Goal: Information Seeking & Learning: Get advice/opinions

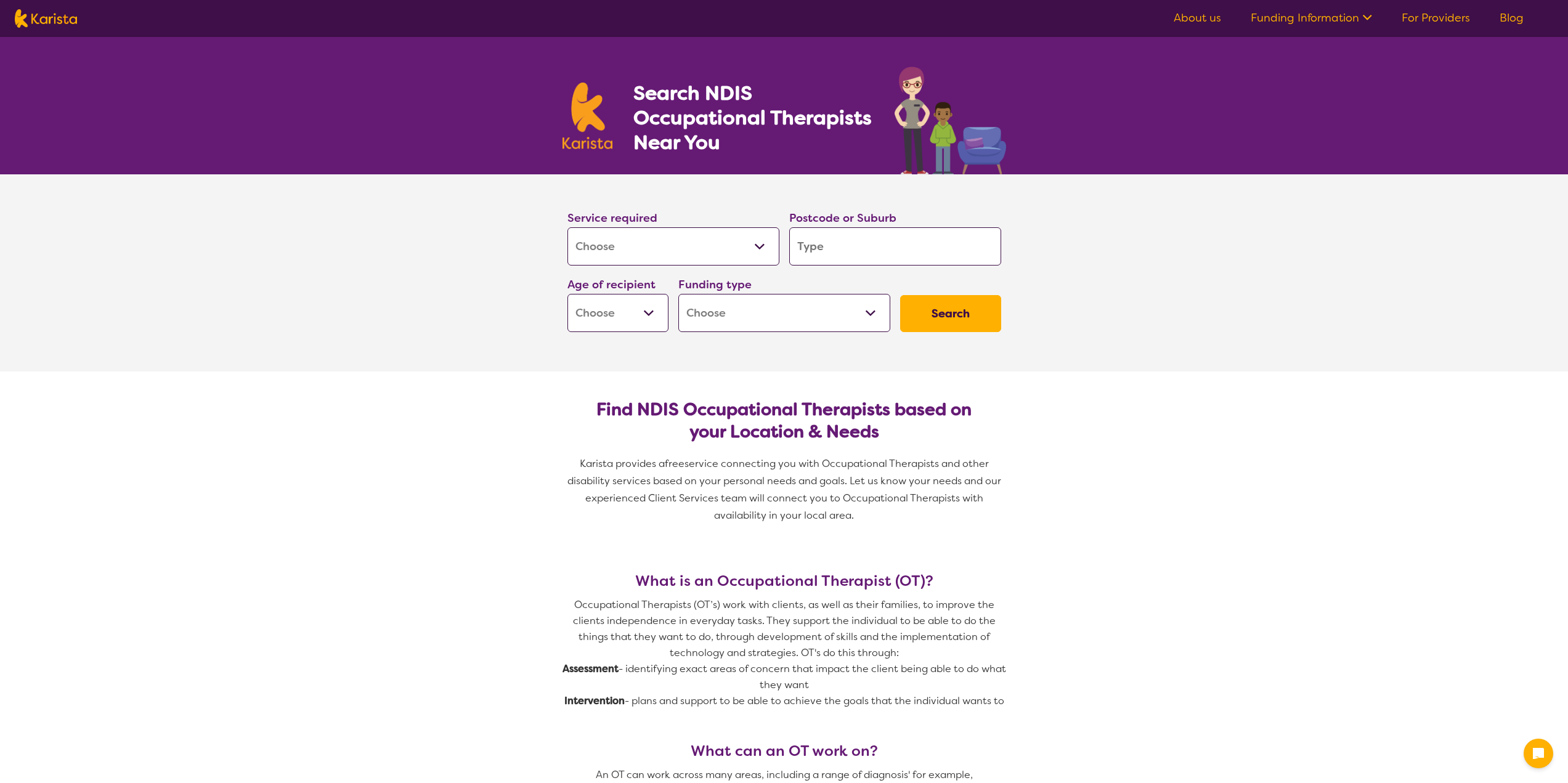
select select "[MEDICAL_DATA]"
click at [674, 240] on select "Allied Health Assistant Assessment ([MEDICAL_DATA] or [MEDICAL_DATA]) Behaviour…" at bounding box center [673, 246] width 212 height 38
click at [934, 240] on input "search" at bounding box center [895, 246] width 212 height 38
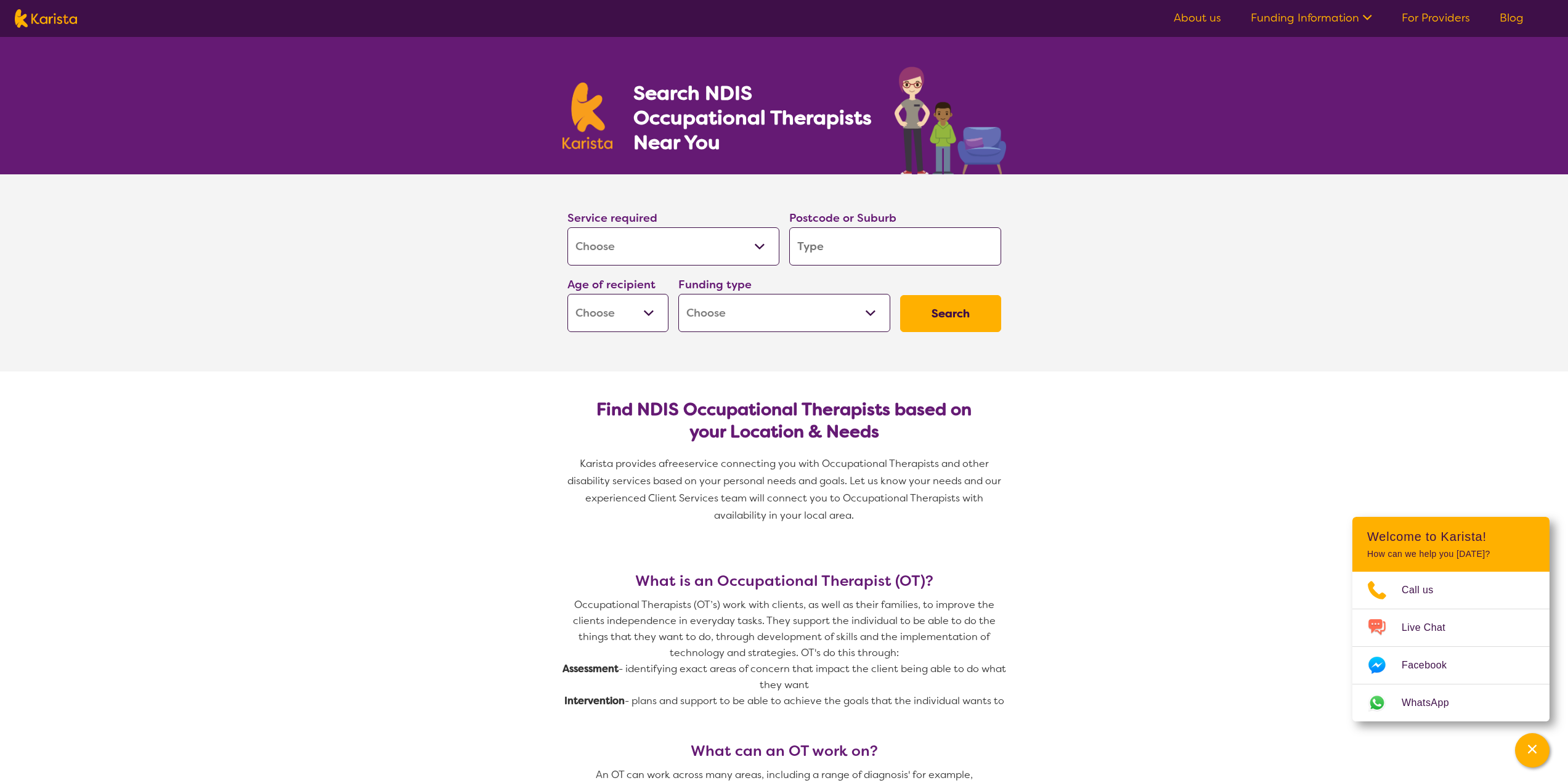
type input "5092"
click at [630, 303] on select "Early Childhood - 0 to 9 Child - 10 to 11 Adolescent - 12 to 17 Adult - 18 to 6…" at bounding box center [617, 313] width 101 height 38
select select "AS"
click at [567, 294] on select "Early Childhood - 0 to 9 Child - 10 to 11 Adolescent - 12 to 17 Adult - 18 to 6…" at bounding box center [617, 313] width 101 height 38
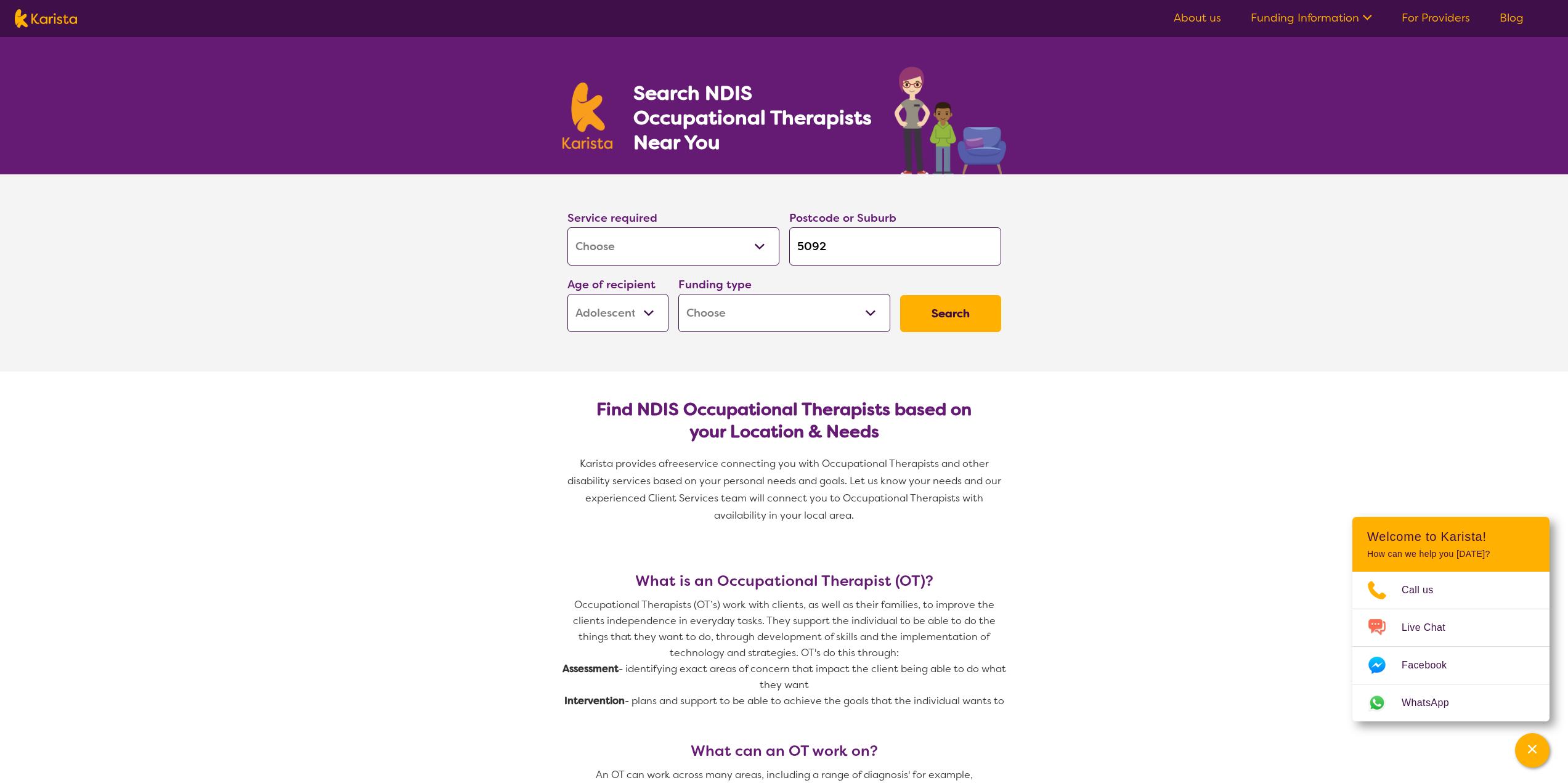
select select "AS"
click at [776, 302] on select "Home Care Package (HCP) National Disability Insurance Scheme (NDIS) I don't know" at bounding box center [784, 313] width 212 height 38
select select "NDIS"
click at [678, 294] on select "Home Care Package (HCP) National Disability Insurance Scheme (NDIS) I don't know" at bounding box center [784, 313] width 212 height 38
select select "NDIS"
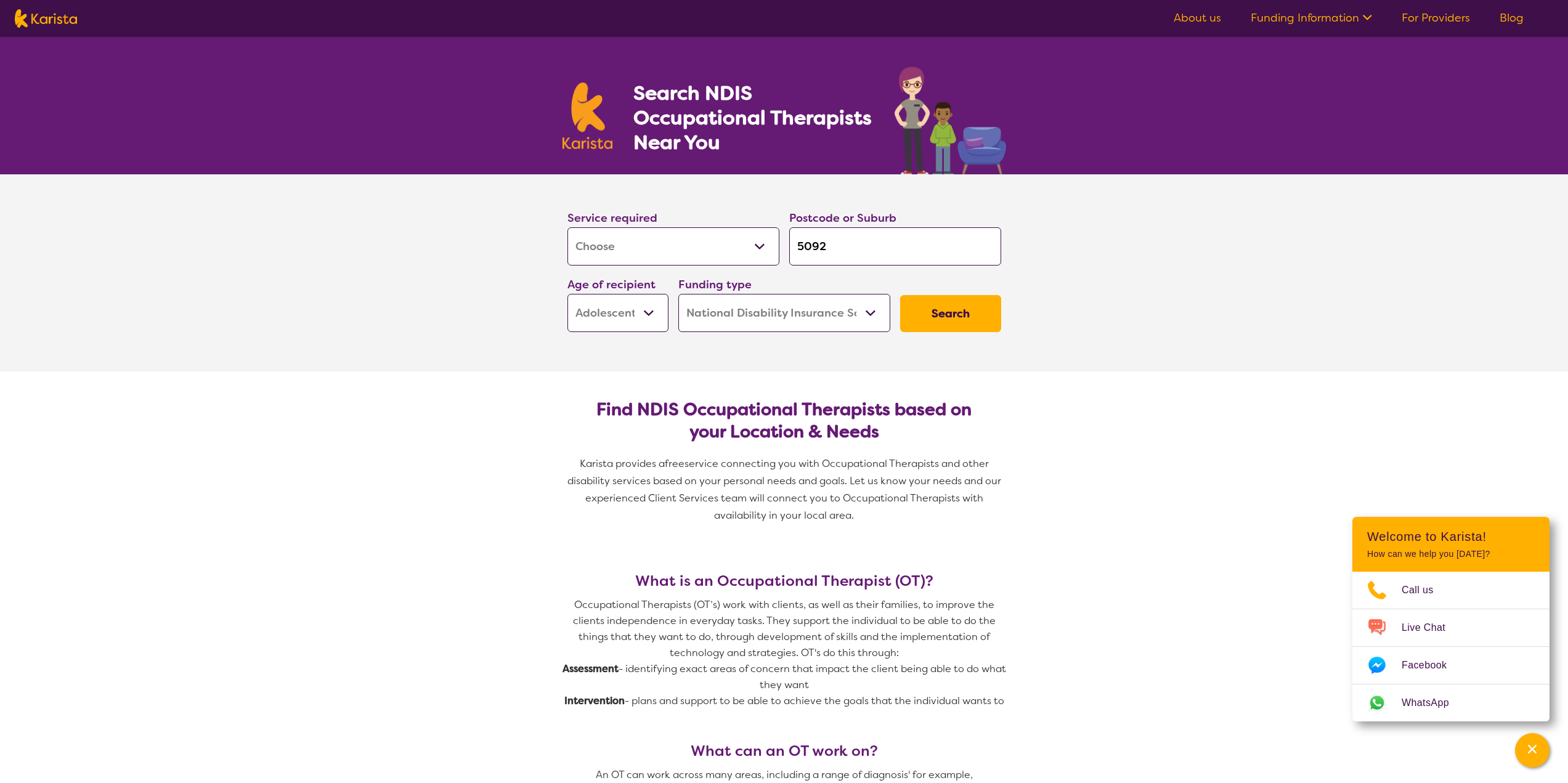
click at [938, 314] on button "Search" at bounding box center [951, 313] width 101 height 37
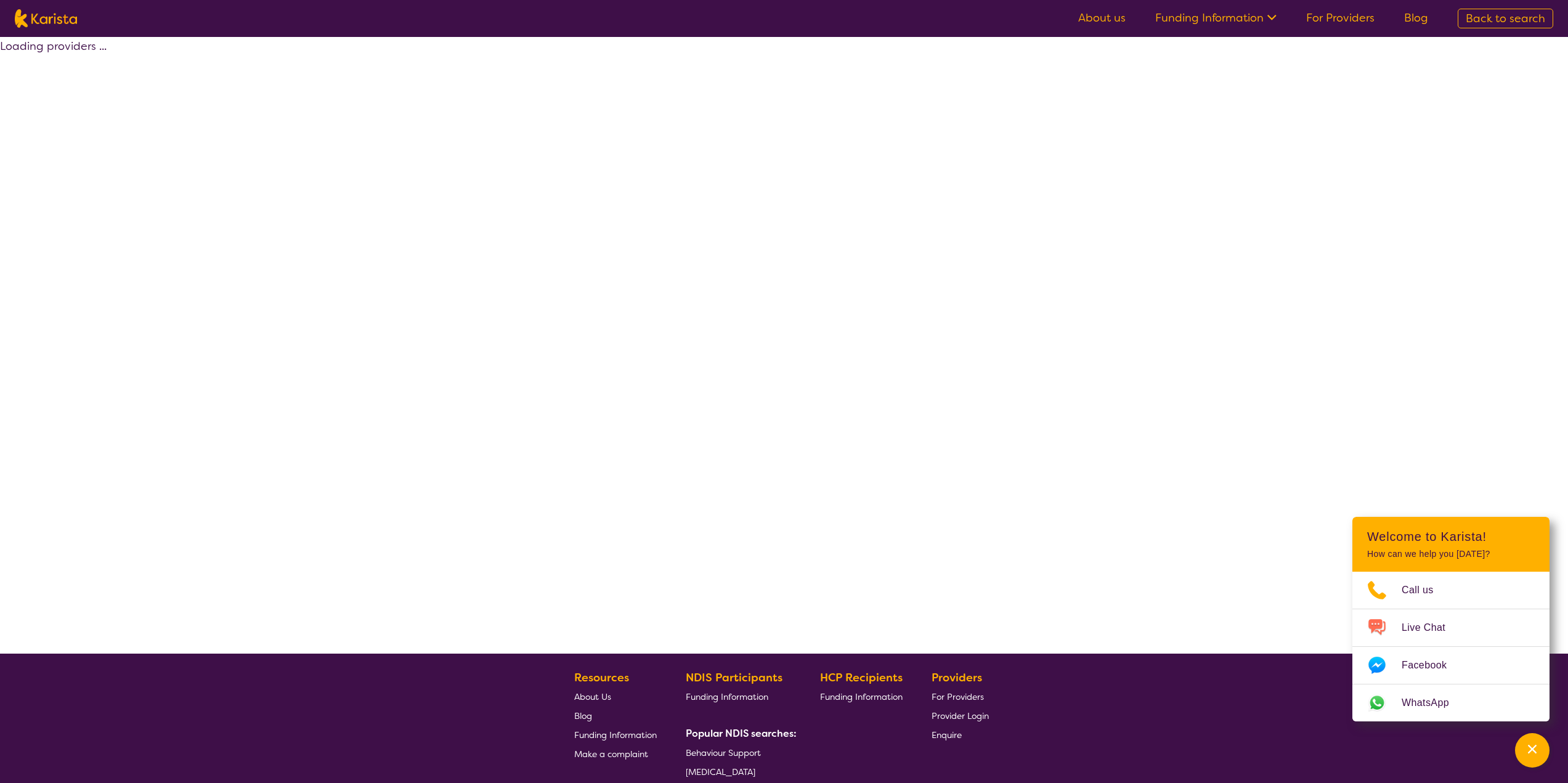
select select "by_score"
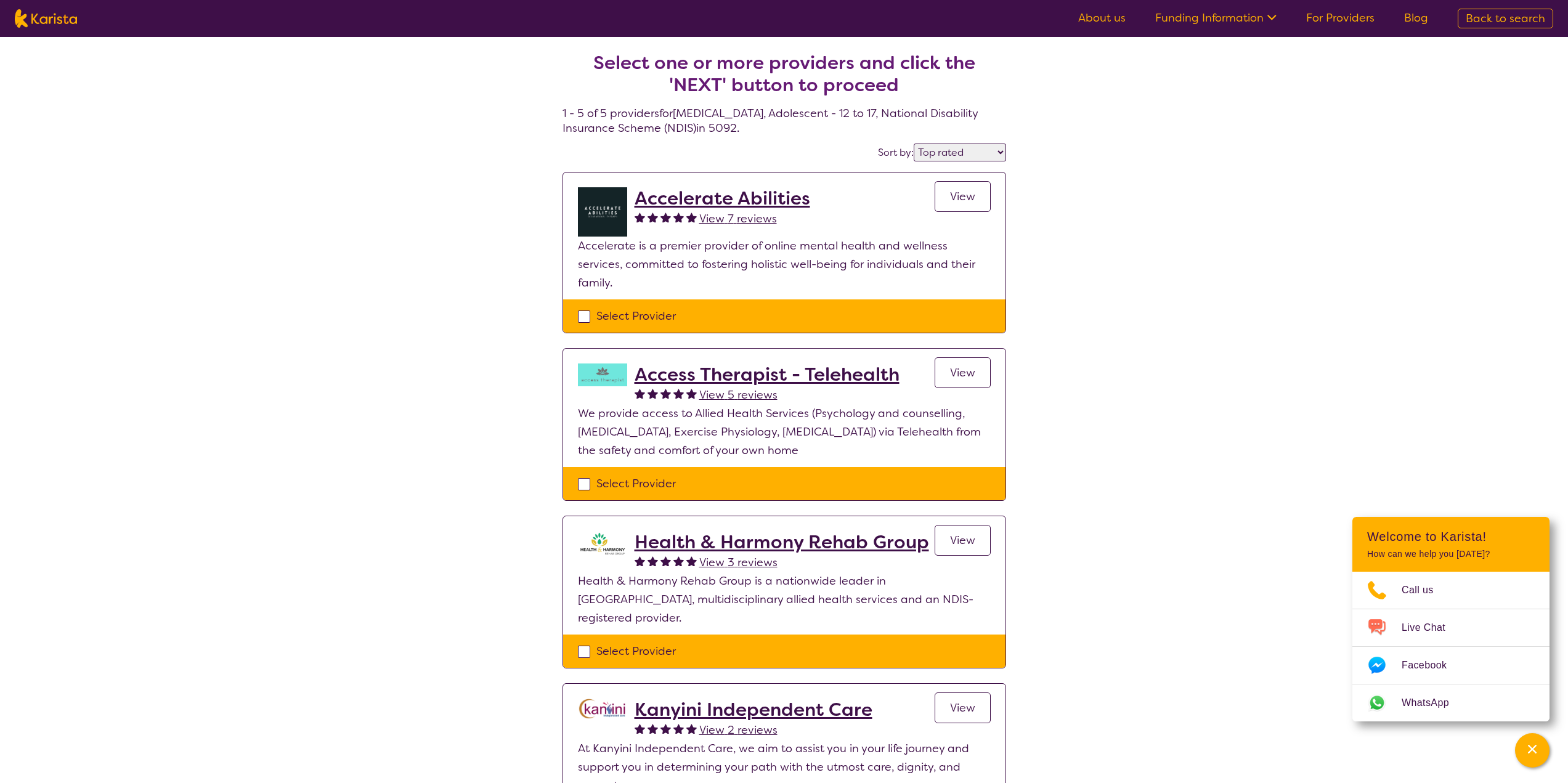
click at [978, 151] on select "Highly reviewed Top rated" at bounding box center [960, 153] width 92 height 18
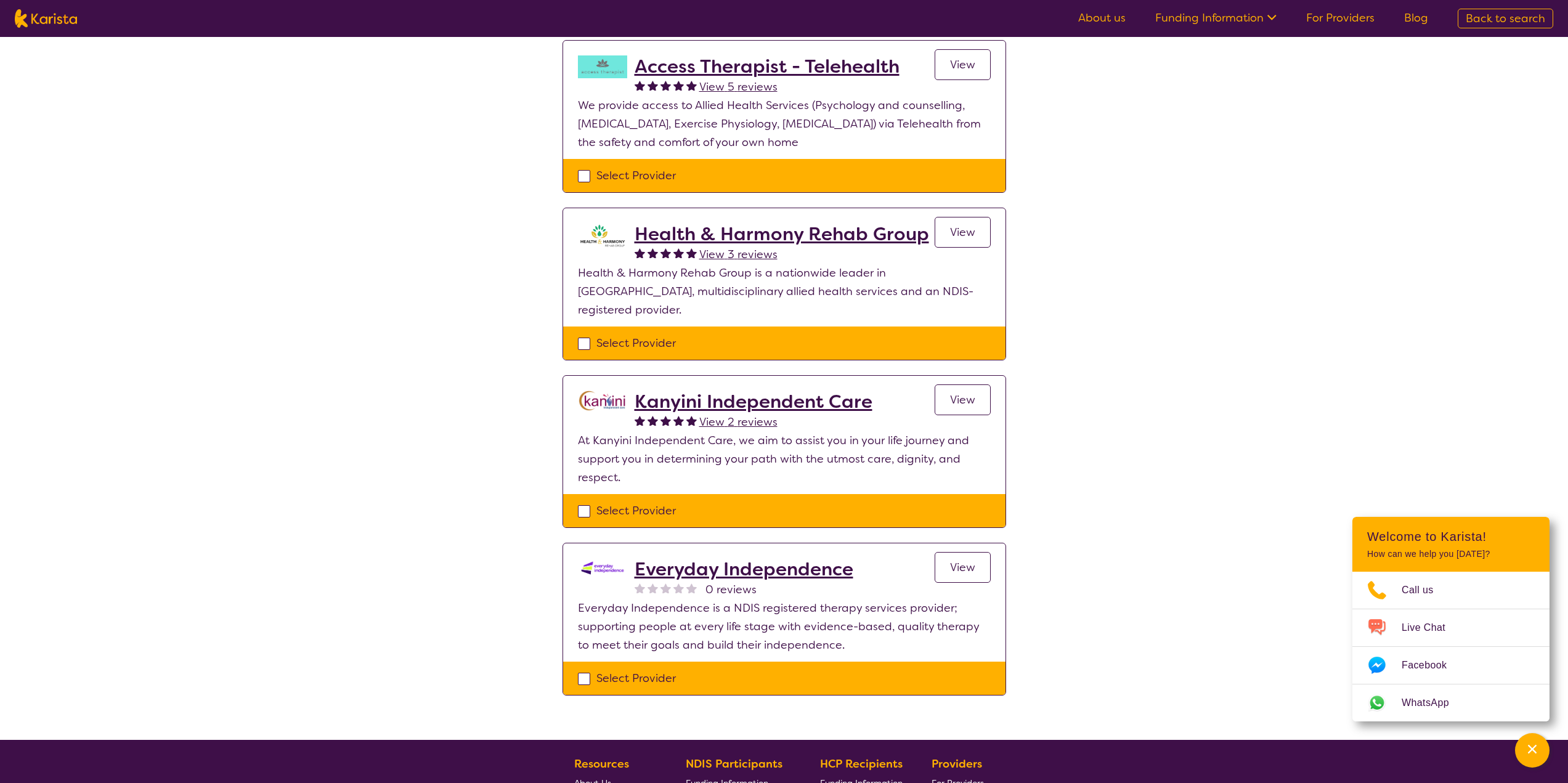
click at [972, 560] on span "View" at bounding box center [962, 567] width 25 height 15
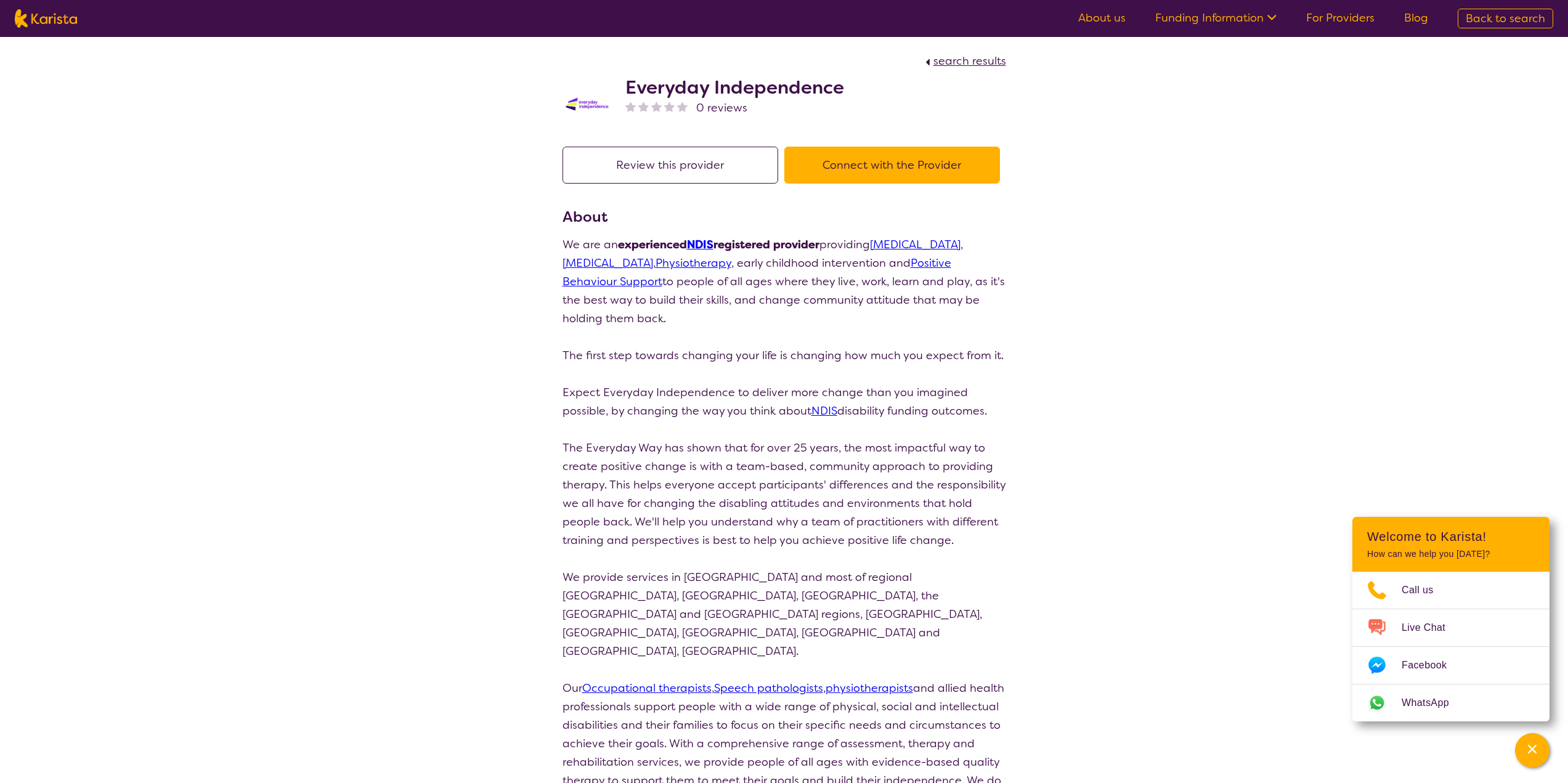
click at [914, 166] on button "Connect with the Provider" at bounding box center [892, 165] width 216 height 37
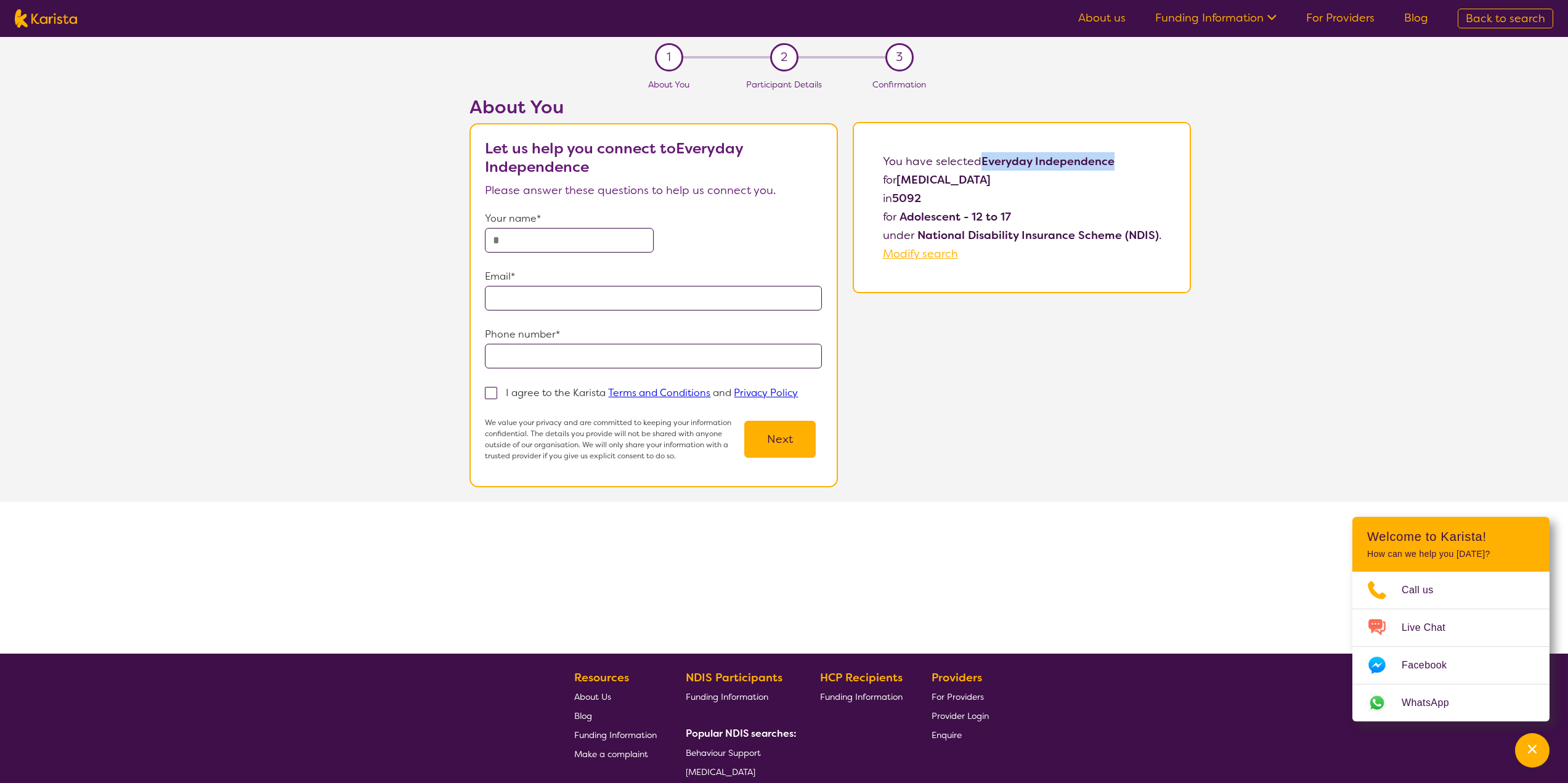
drag, startPoint x: 985, startPoint y: 160, endPoint x: 1115, endPoint y: 161, distance: 130.0
click at [1115, 161] on b "Everyday Independence" at bounding box center [1048, 161] width 133 height 15
copy b "Everyday Independence"
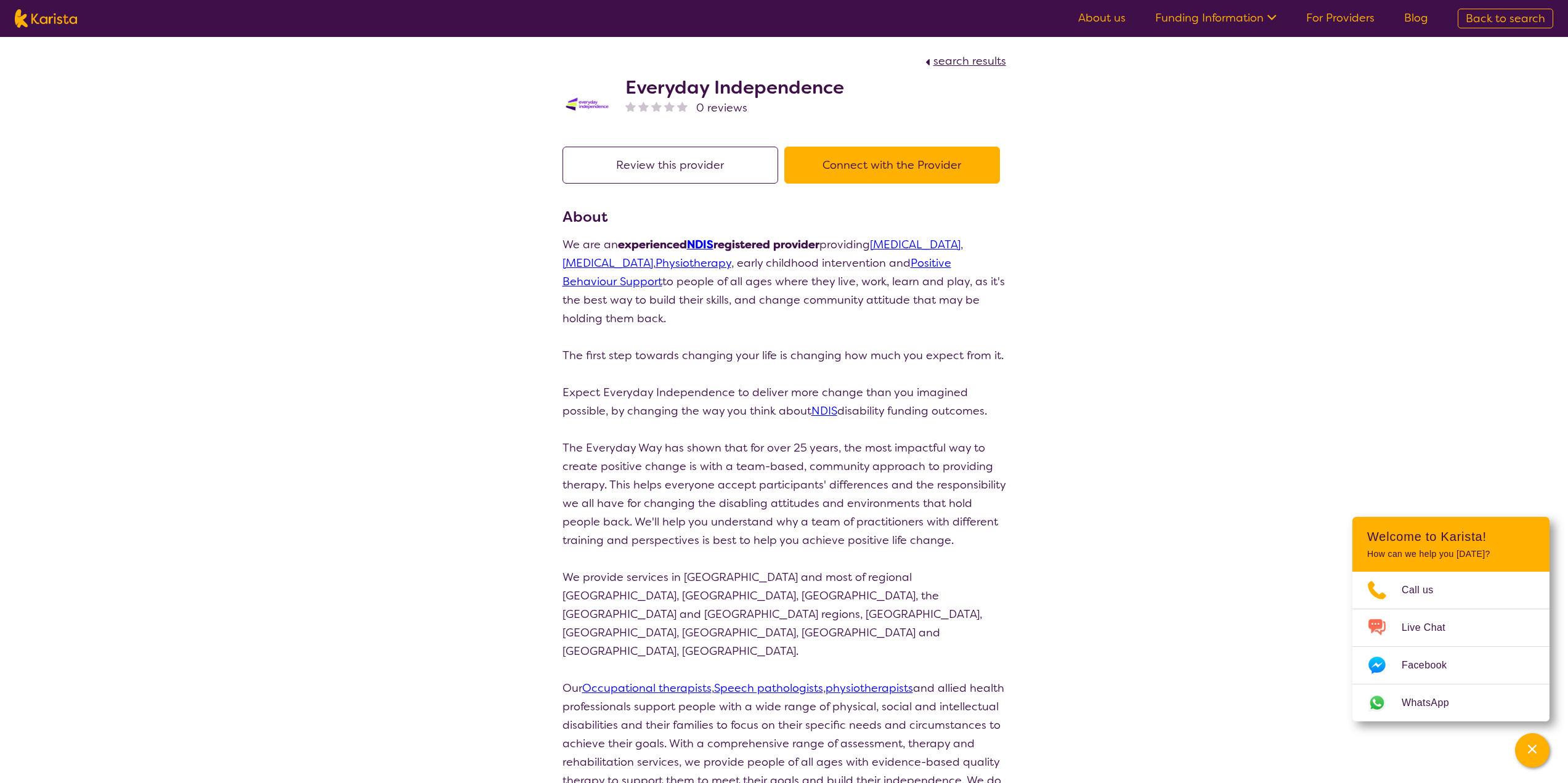
scroll to position [168, 0]
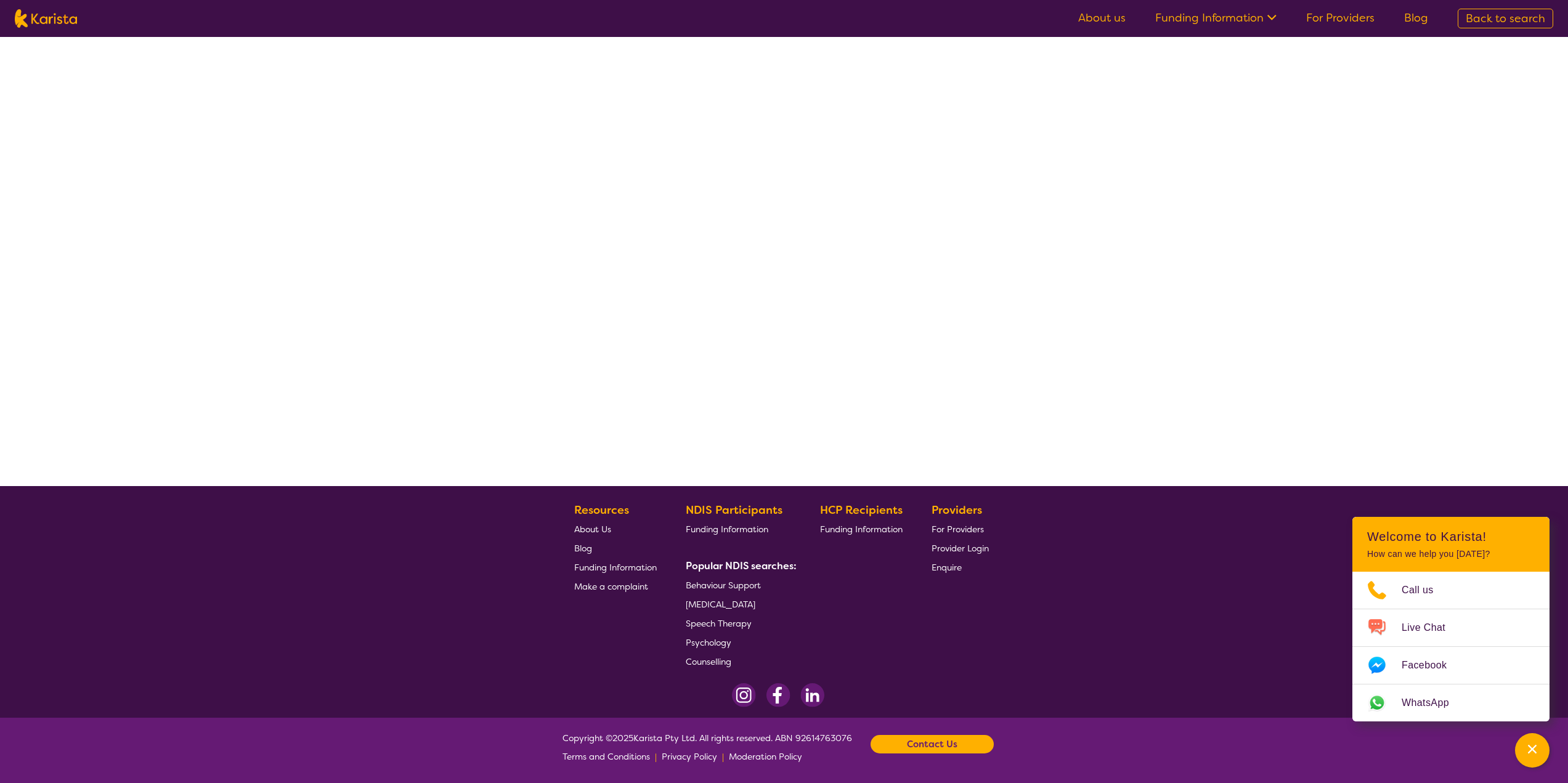
select select "by_score"
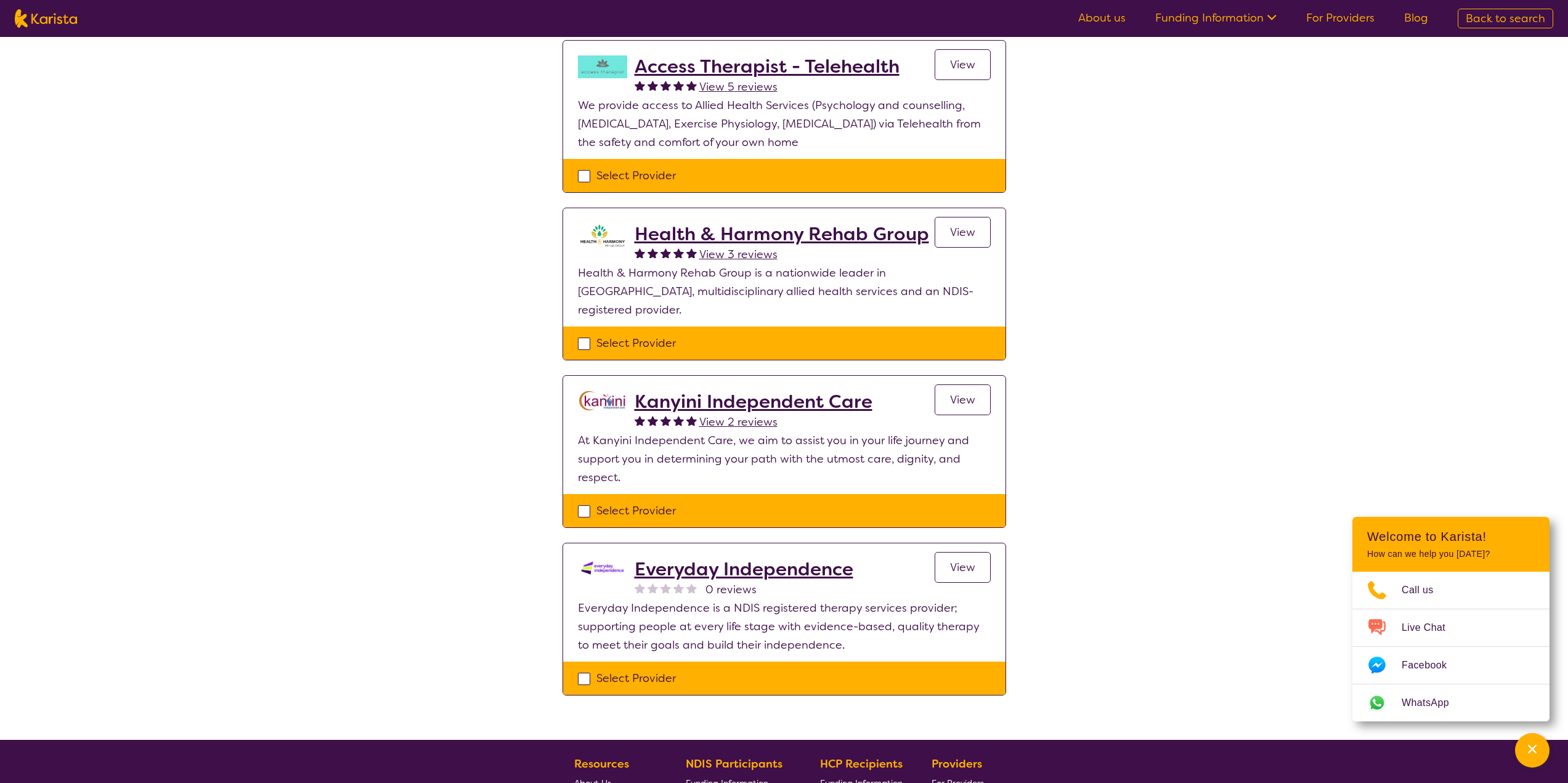
scroll to position [246, 0]
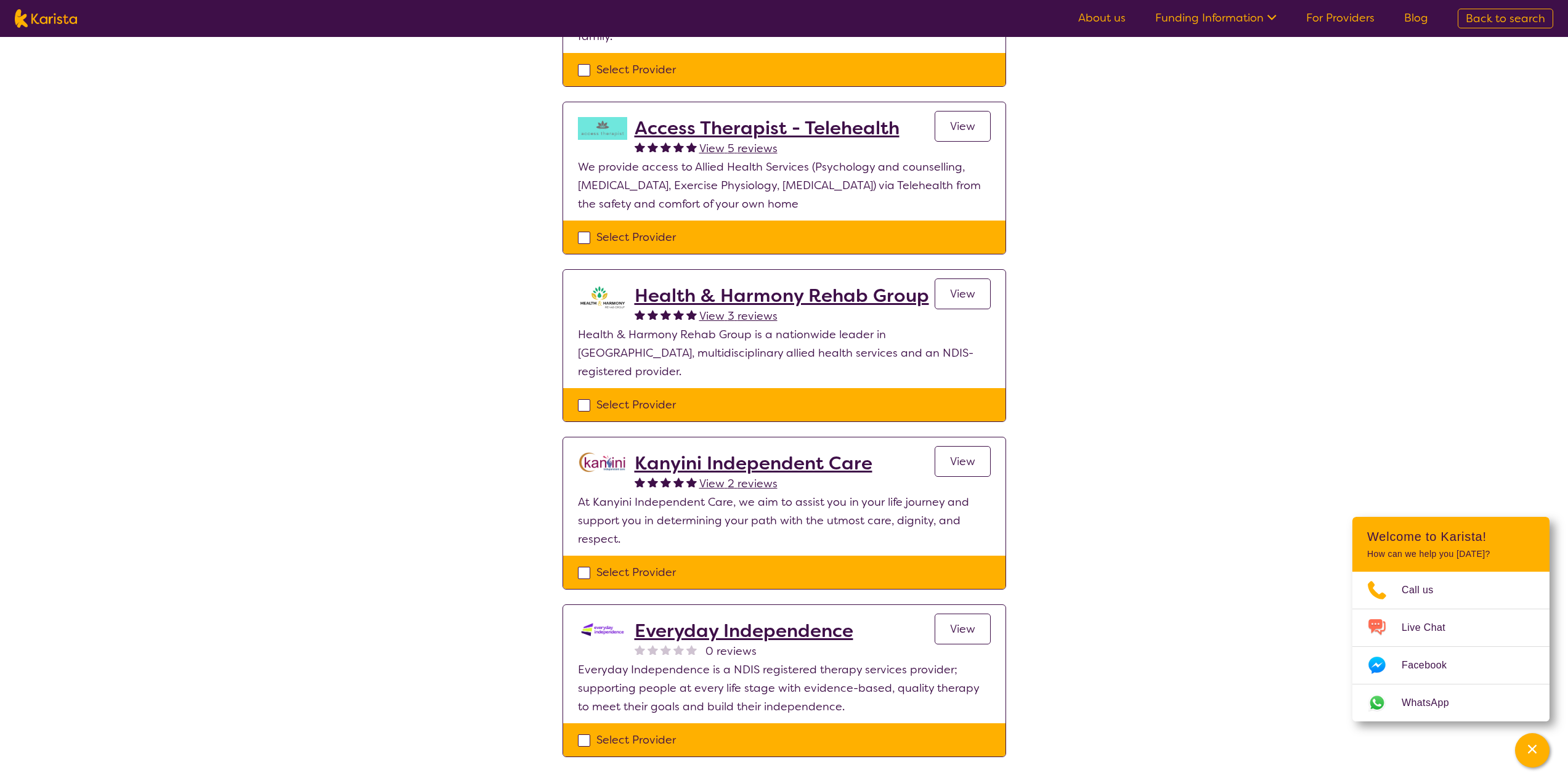
click at [965, 454] on span "View" at bounding box center [962, 461] width 25 height 15
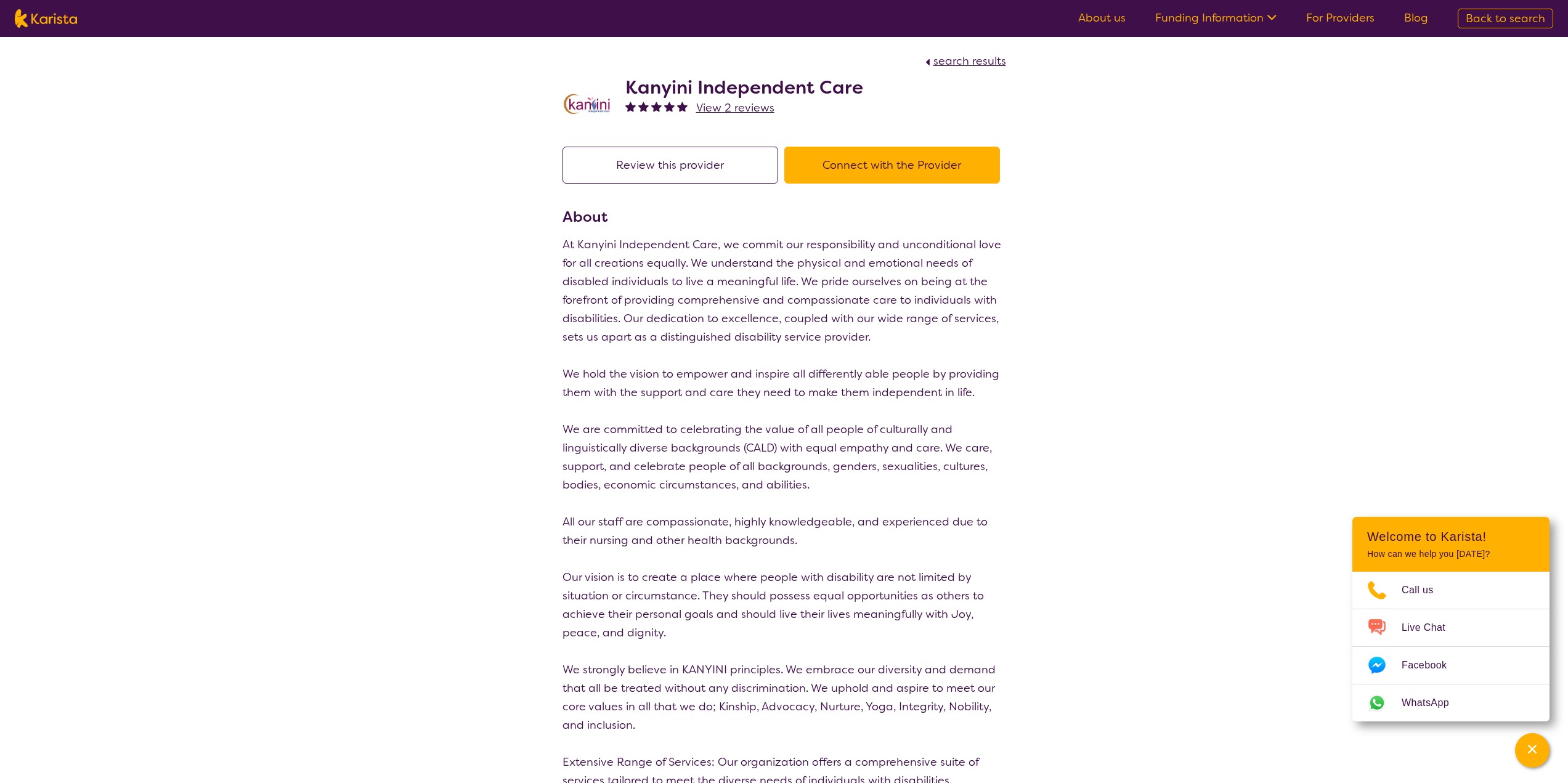
scroll to position [246, 0]
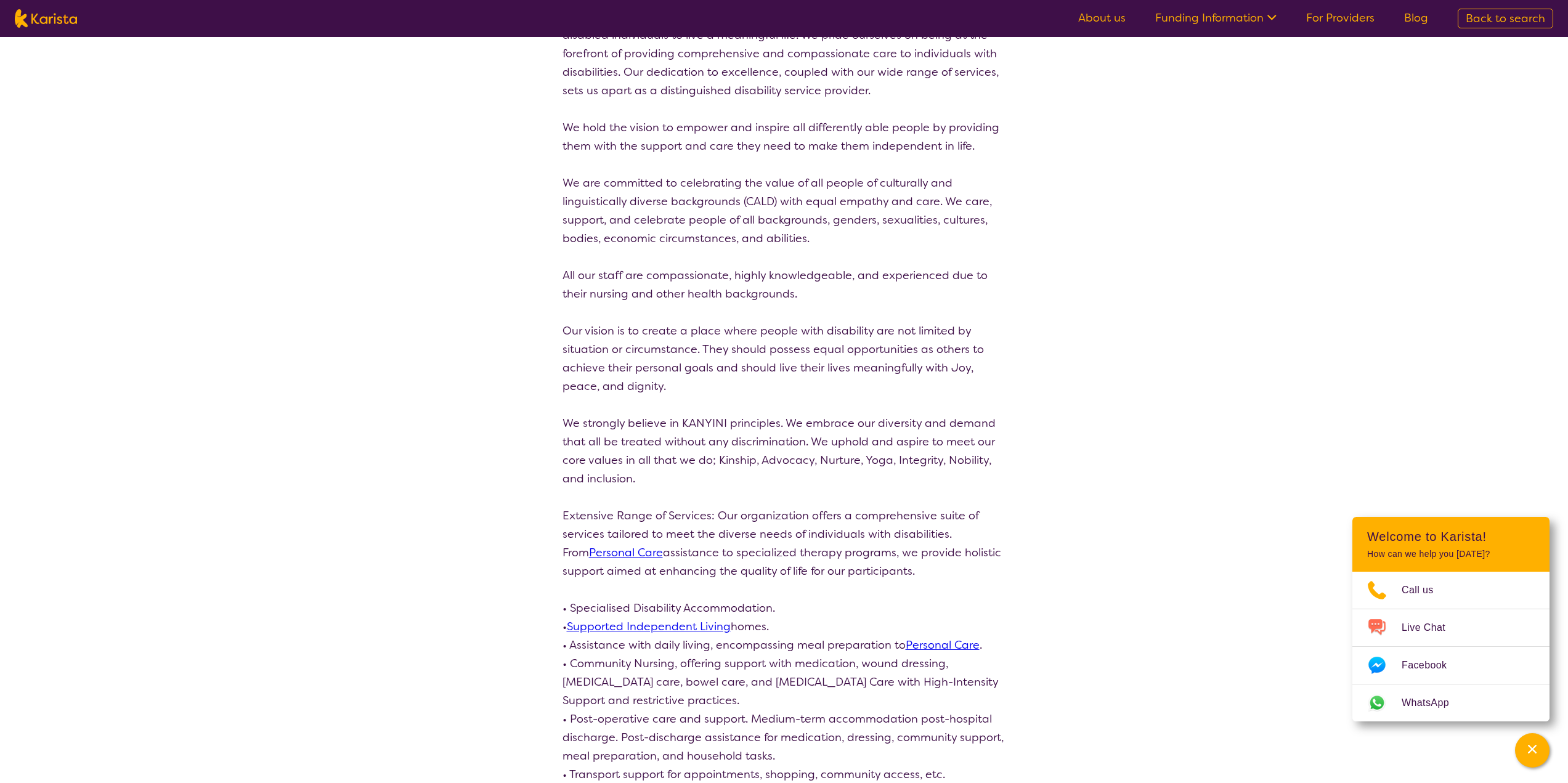
select select "by_score"
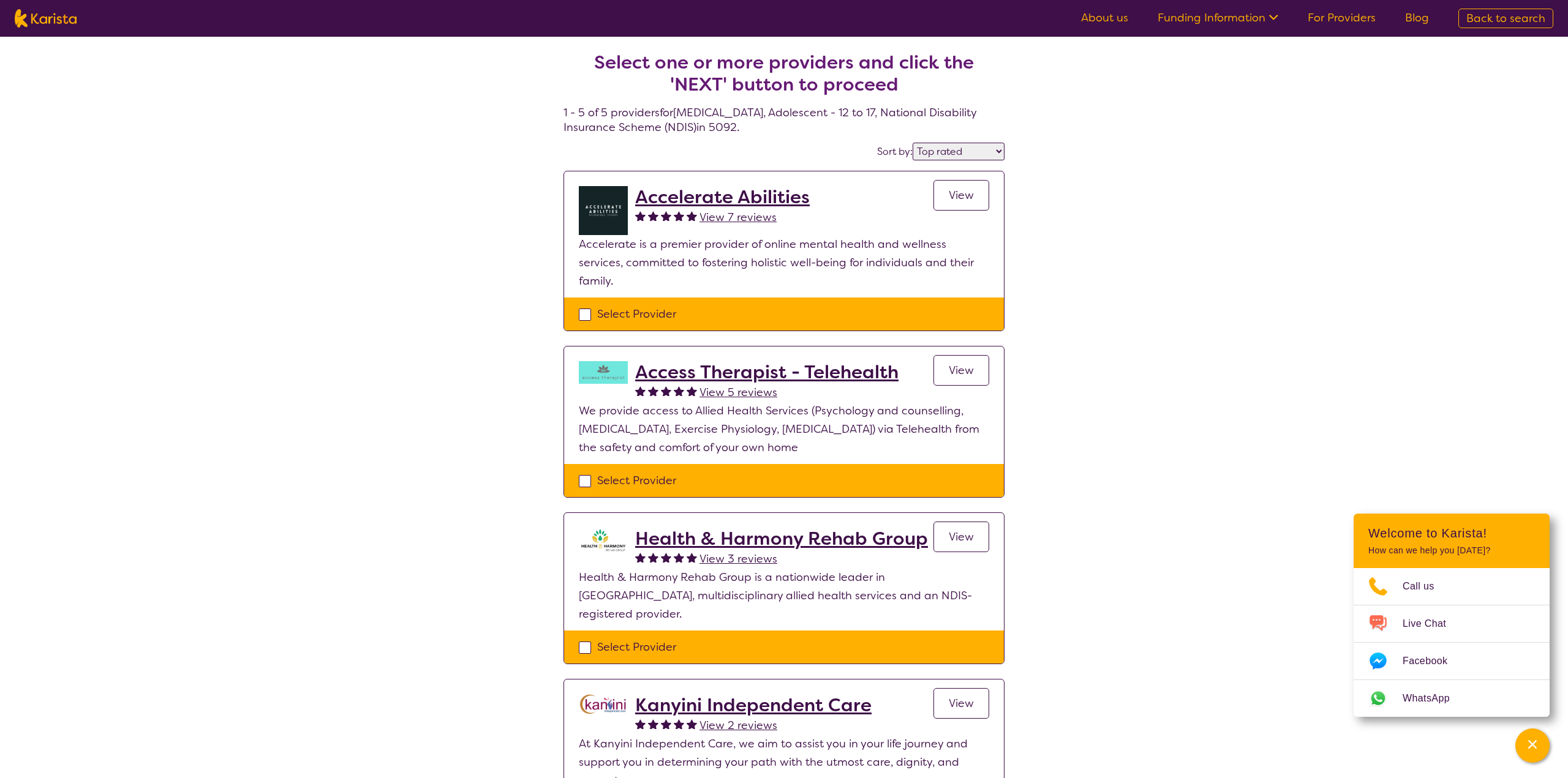
select select "[MEDICAL_DATA]"
select select "AS"
select select "NDIS"
select select "[MEDICAL_DATA]"
select select "AS"
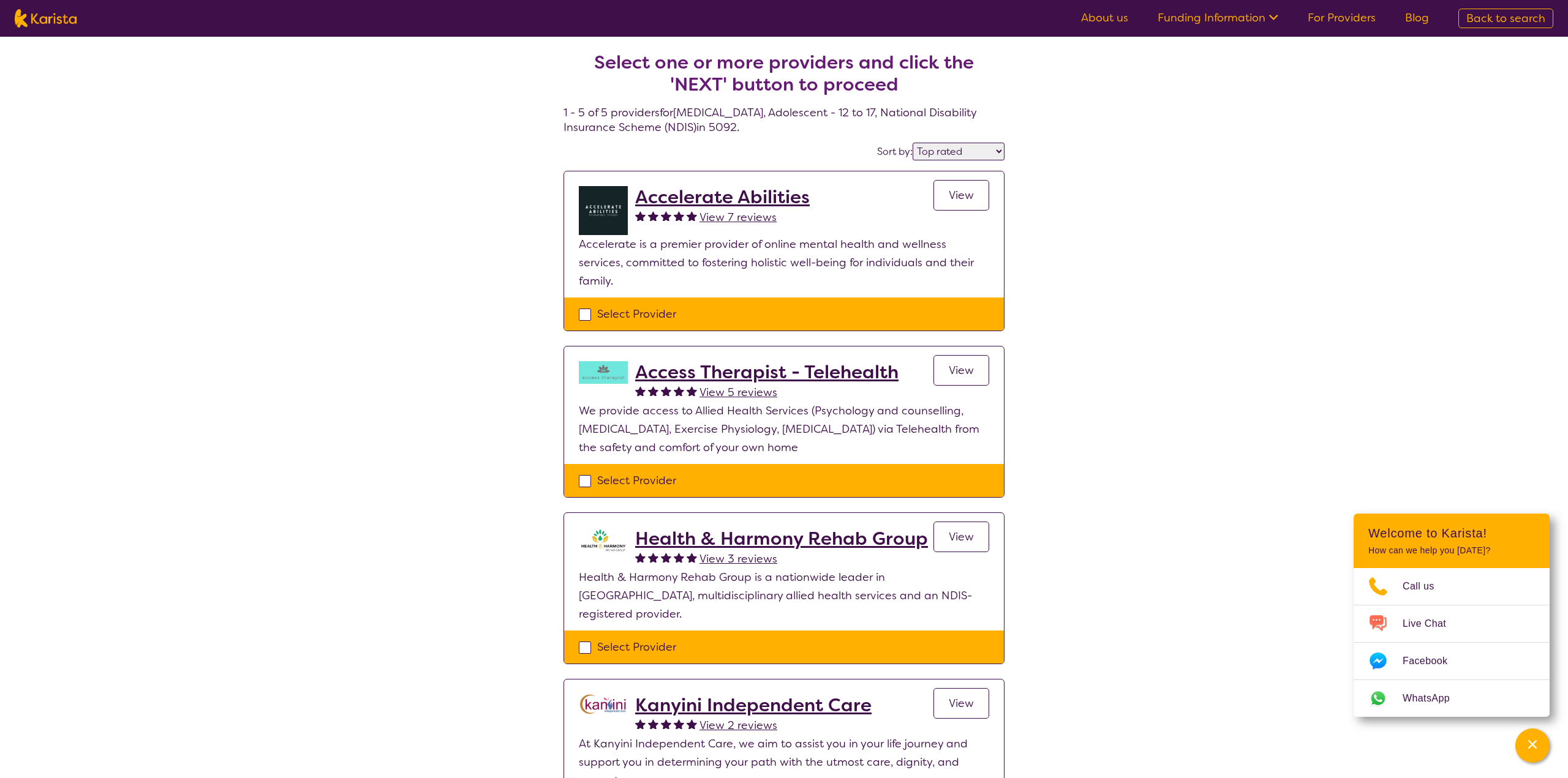
select select "NDIS"
